Goal: Obtain resource: Obtain resource

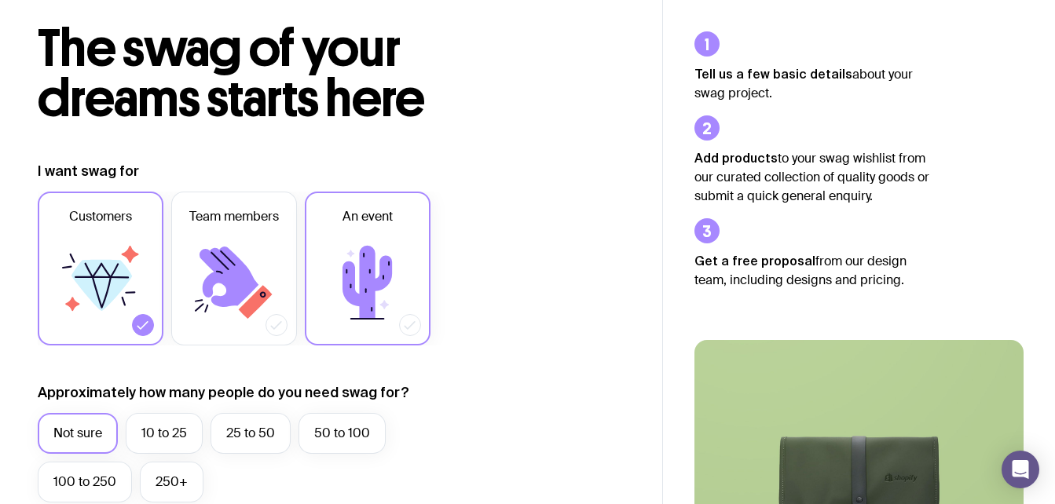
click at [387, 241] on icon at bounding box center [367, 283] width 94 height 94
click at [0, 0] on input "An event" at bounding box center [0, 0] width 0 height 0
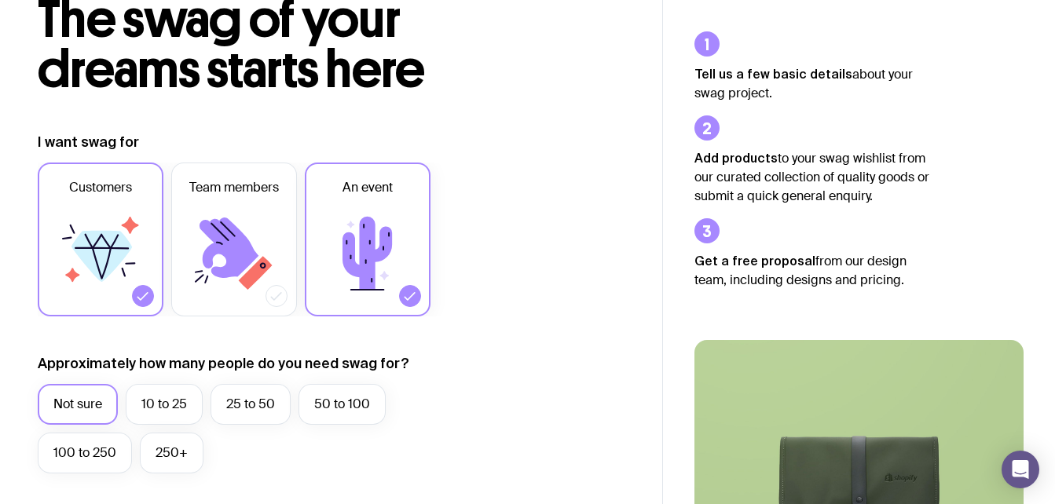
scroll to position [236, 0]
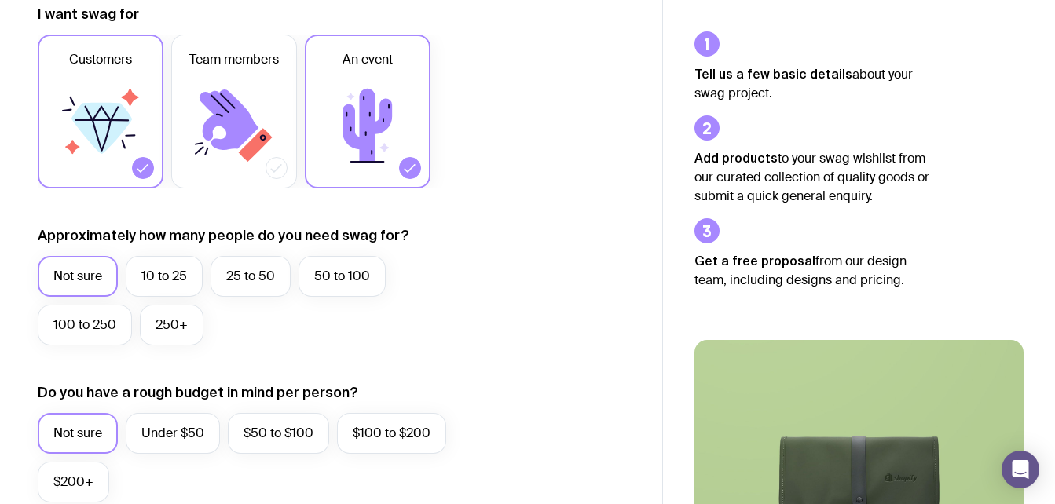
drag, startPoint x: 334, startPoint y: 284, endPoint x: 291, endPoint y: 337, distance: 67.6
click at [291, 337] on div "Not sure 10 to 25 25 to 50 50 to 100 100 to 250 250+" at bounding box center [264, 304] width 452 height 97
click at [246, 277] on label "25 to 50" at bounding box center [250, 276] width 80 height 41
click at [0, 0] on input "25 to 50" at bounding box center [0, 0] width 0 height 0
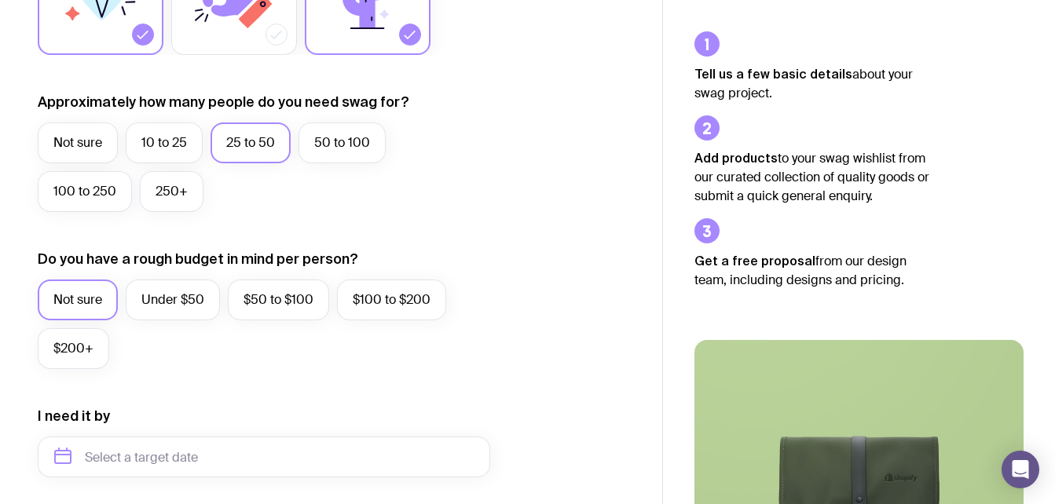
scroll to position [471, 0]
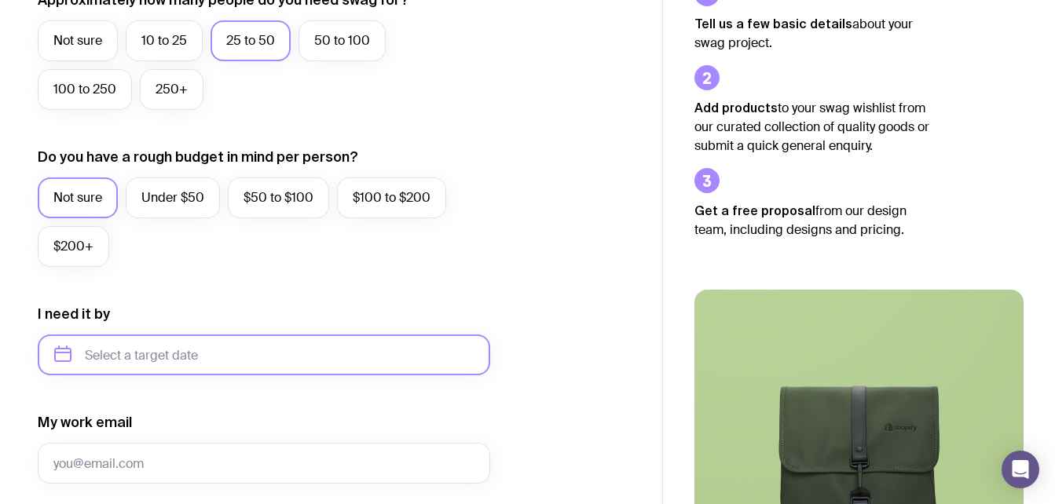
click at [194, 339] on input "text" at bounding box center [264, 355] width 452 height 41
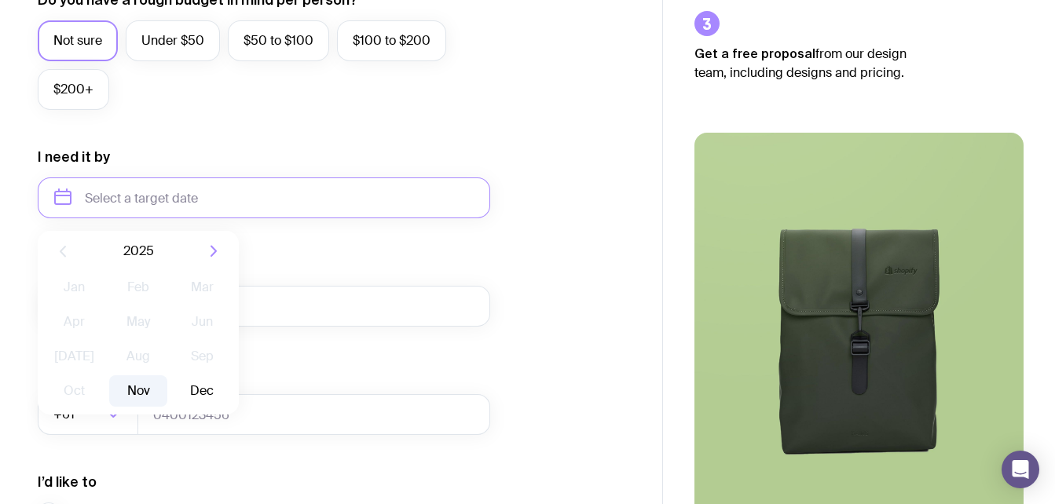
click at [142, 390] on button "Nov" at bounding box center [137, 390] width 57 height 31
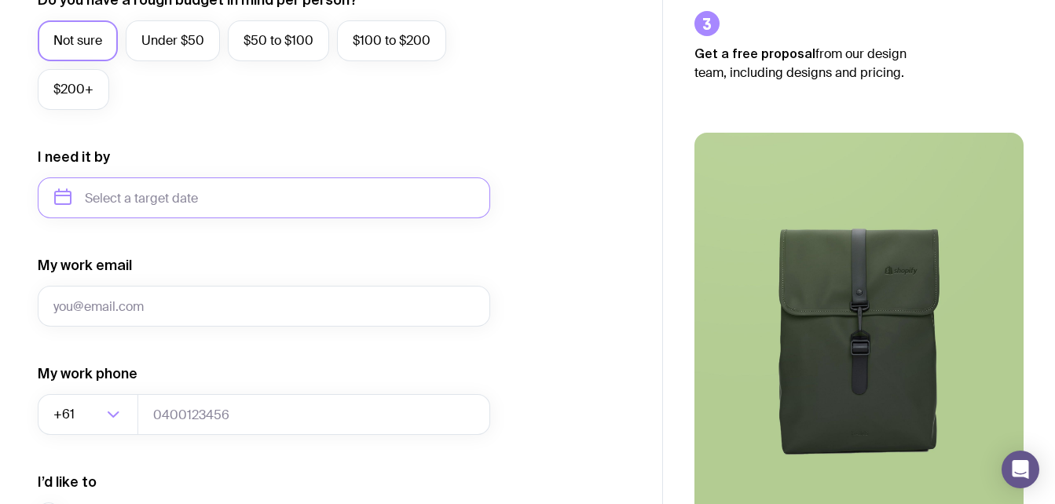
type input "[DATE]"
click at [196, 203] on input "[DATE]" at bounding box center [264, 198] width 452 height 41
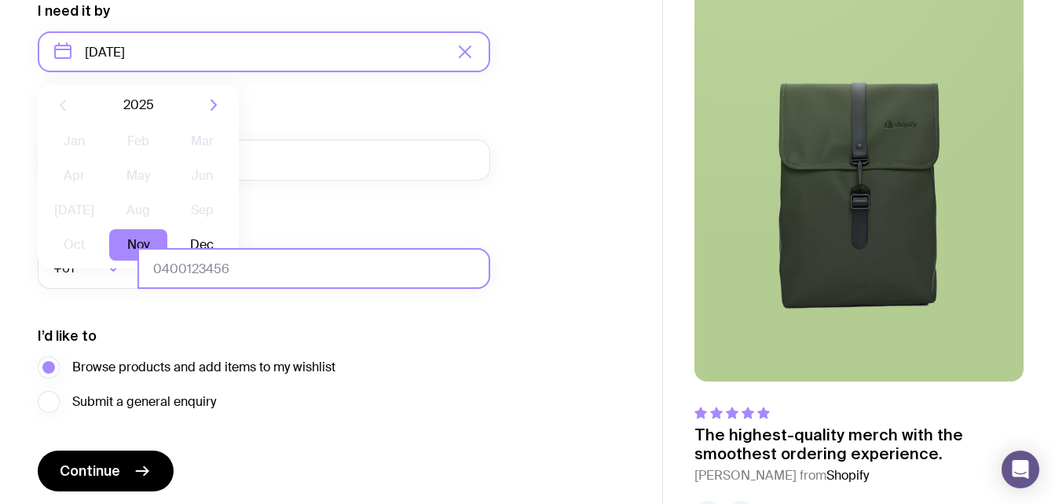
scroll to position [785, 0]
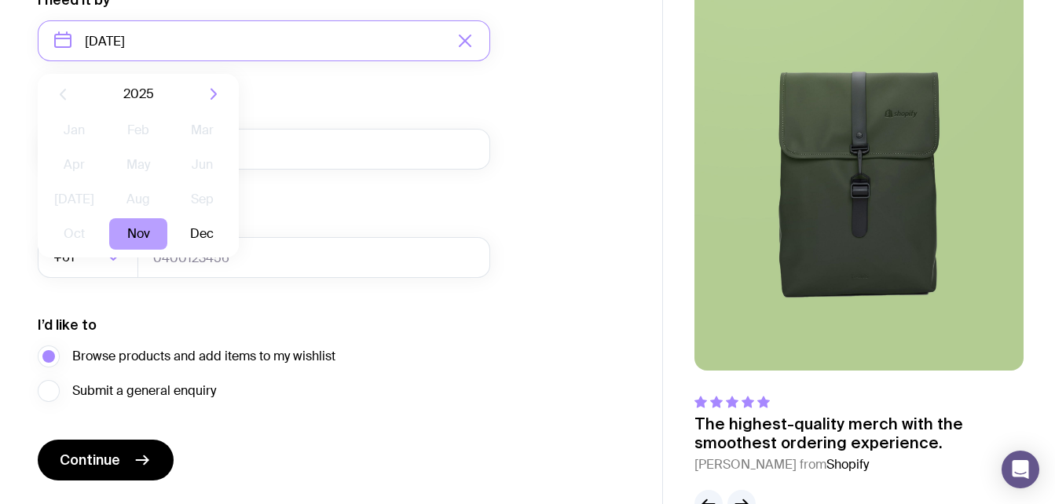
click at [154, 228] on button "Nov" at bounding box center [137, 233] width 57 height 31
click at [421, 386] on div "I’d like to Browse products and add items to my wishlist Submit a general enqui…" at bounding box center [264, 359] width 452 height 86
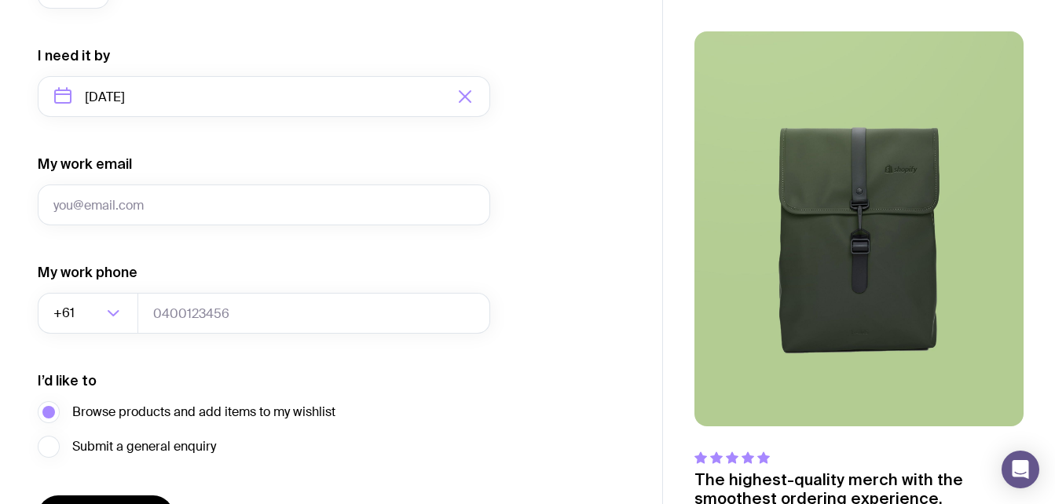
scroll to position [707, 0]
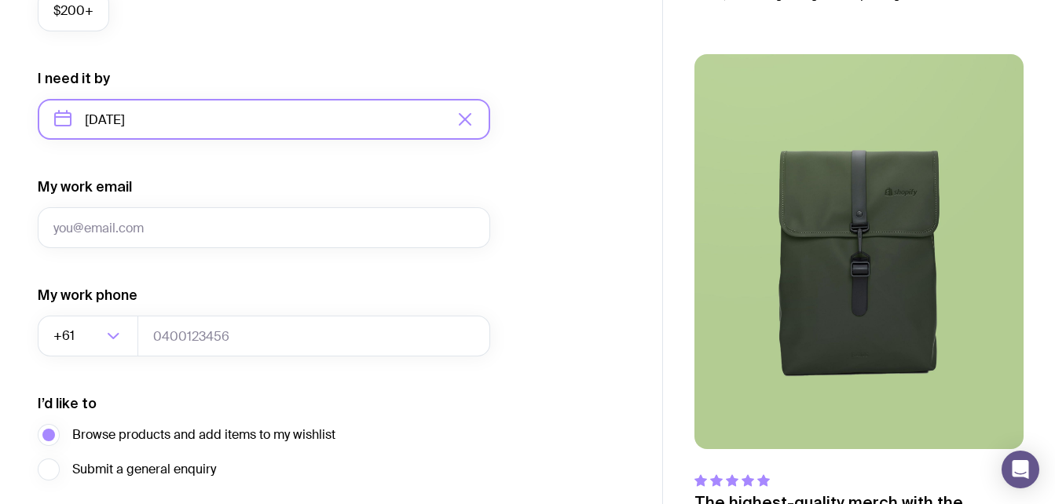
click at [159, 121] on input "[DATE]" at bounding box center [264, 119] width 452 height 41
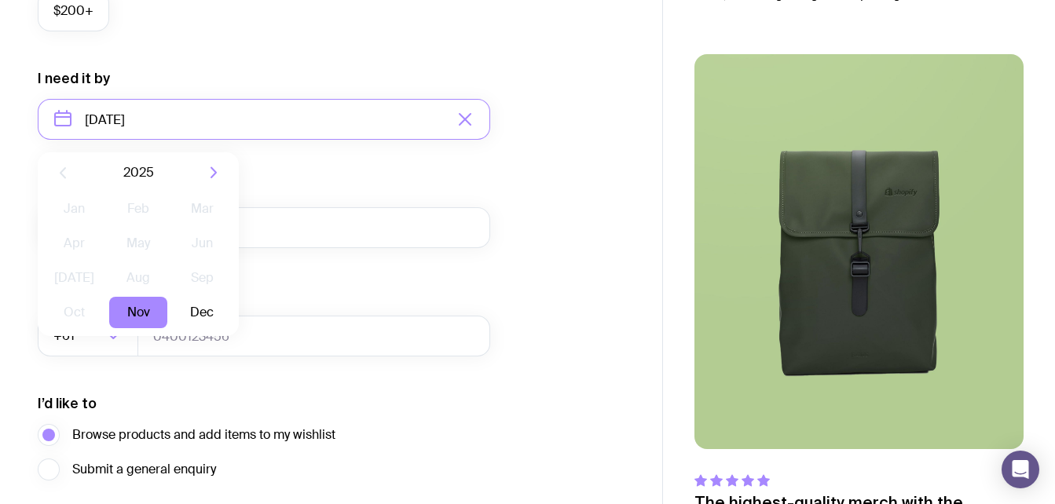
click at [391, 406] on div "I’d like to Browse products and add items to my wishlist Submit a general enqui…" at bounding box center [264, 437] width 452 height 86
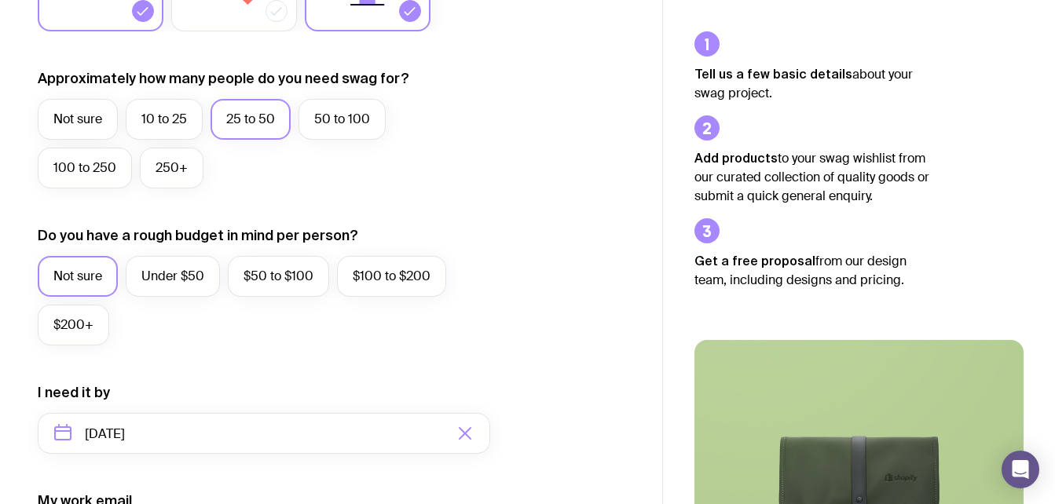
scroll to position [550, 0]
